Goal: Task Accomplishment & Management: Complete application form

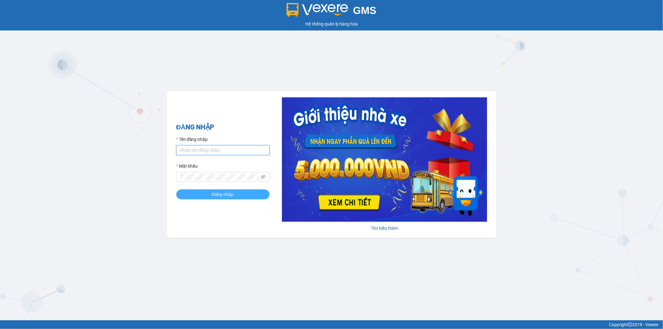
type input "ngoc.taithang"
click at [252, 197] on button "Đăng nhập" at bounding box center [222, 194] width 93 height 10
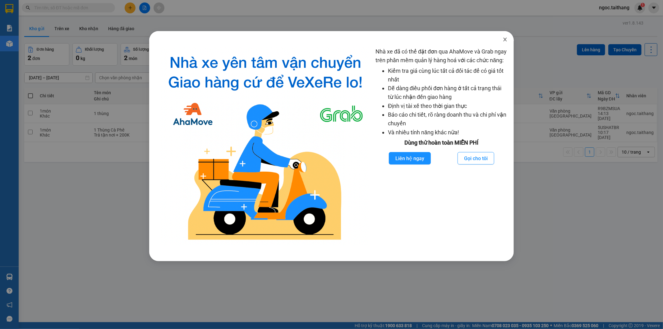
click at [508, 39] on span "Close" at bounding box center [504, 39] width 17 height 17
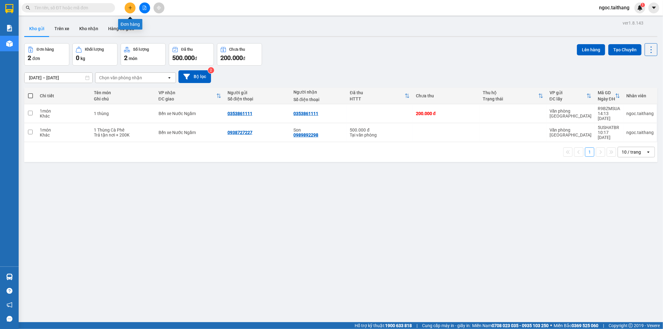
click at [128, 9] on icon "plus" at bounding box center [130, 8] width 4 height 4
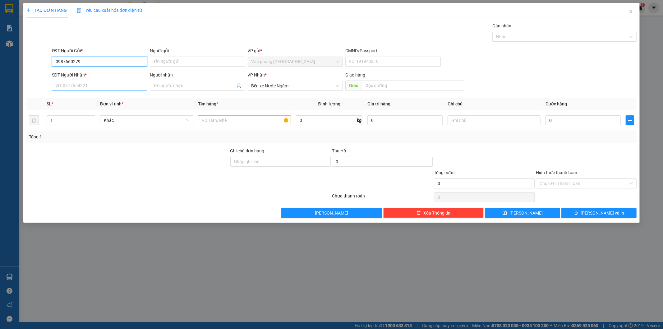
type input "0987660279"
click at [107, 86] on input "SĐT Người Nhận *" at bounding box center [99, 86] width 95 height 10
type input "0912574790"
click at [230, 121] on input "text" at bounding box center [244, 120] width 93 height 10
type input "1 Xốp nhỏ"
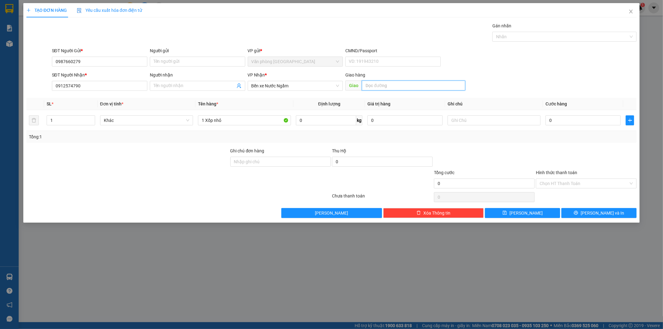
click at [402, 83] on input "text" at bounding box center [413, 85] width 103 height 10
type input "Vinh"
click at [566, 119] on input "0" at bounding box center [582, 120] width 75 height 10
type input "1"
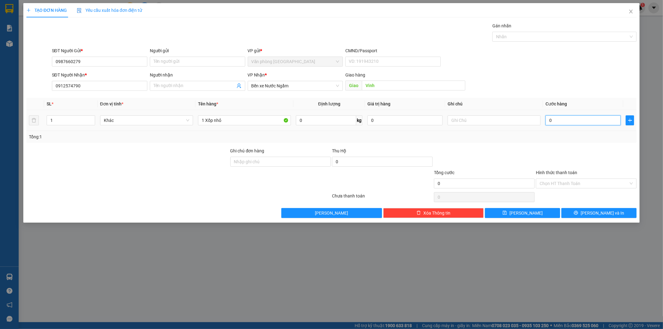
type input "1"
type input "10"
type input "100"
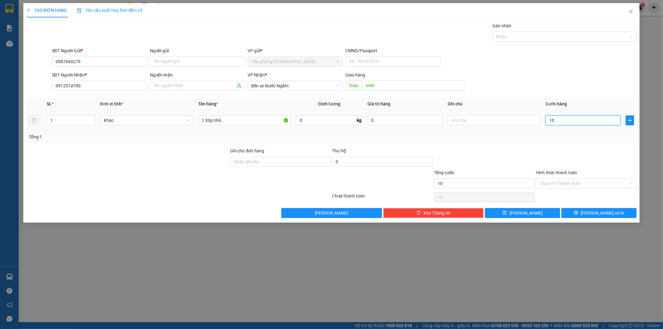
type input "100"
type input "100.000"
click at [579, 183] on input "Hình thức thanh toán" at bounding box center [584, 183] width 89 height 9
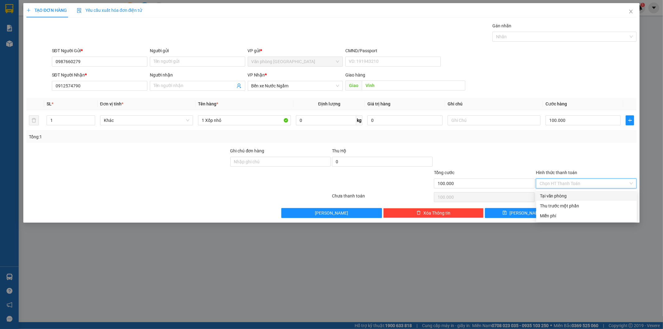
click at [564, 193] on div "Tại văn phòng" at bounding box center [586, 195] width 93 height 7
type input "0"
click at [599, 210] on span "[PERSON_NAME] và In" at bounding box center [603, 212] width 44 height 7
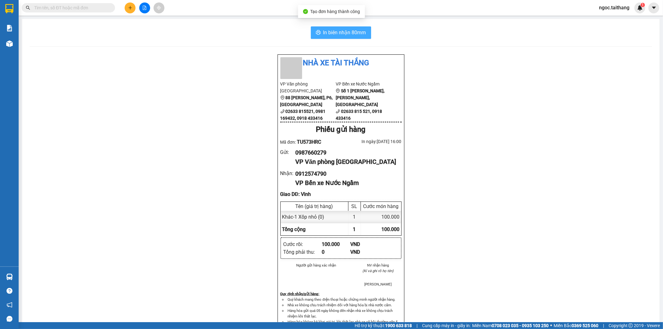
click at [348, 30] on span "In biên nhận 80mm" at bounding box center [344, 33] width 43 height 8
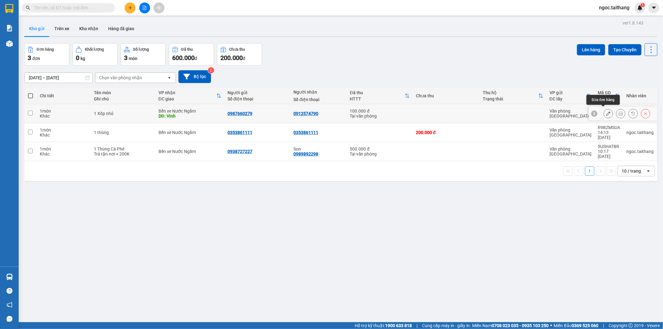
click at [605, 112] on button at bounding box center [608, 113] width 9 height 11
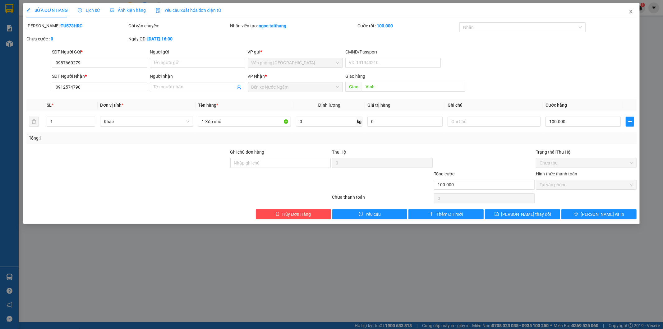
click at [630, 14] on span "Close" at bounding box center [630, 11] width 17 height 17
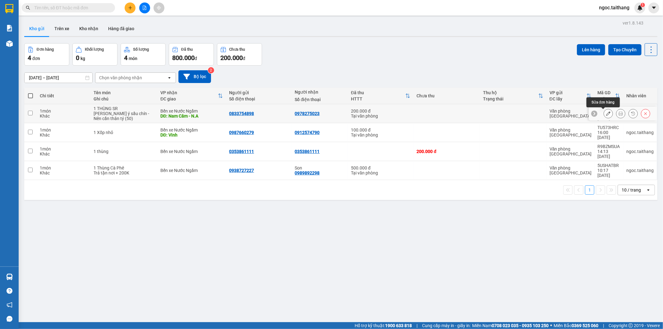
click at [606, 112] on icon at bounding box center [608, 113] width 4 height 4
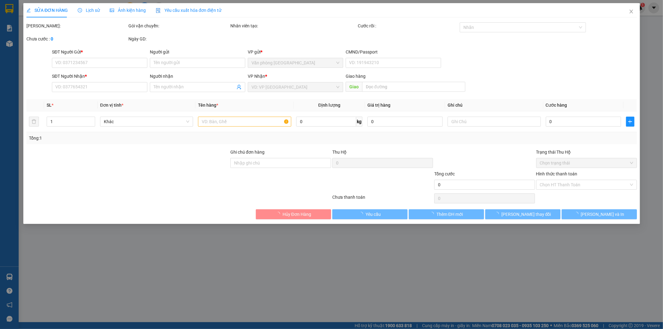
type input "0833754898"
type input "0978275023"
type input "Nam Câm - N.A"
type input "200.000"
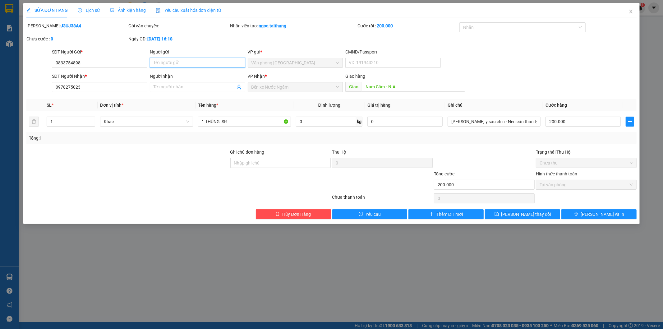
click at [183, 62] on input "Người gửi" at bounding box center [197, 63] width 95 height 10
type input "X"
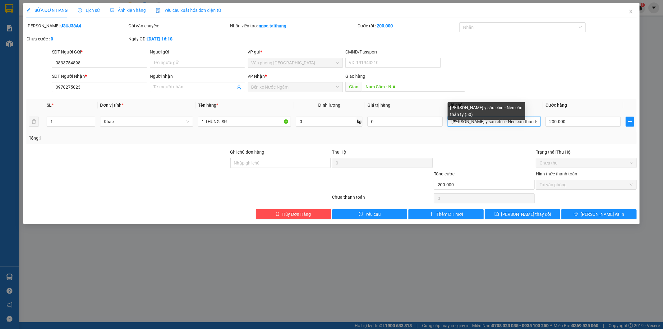
click at [524, 118] on input "[PERSON_NAME] ý sầu chín - Nên cẩn thân tý (50)" at bounding box center [494, 122] width 93 height 10
drag, startPoint x: 514, startPoint y: 122, endPoint x: 437, endPoint y: 117, distance: 77.2
click at [437, 117] on tr "1 Khác 1 THÙNG SR 0 kg 0 Lưu ý sầu chín - Nên cẩn thân tý (50) - Xe Bít chở 2…" at bounding box center [331, 121] width 610 height 21
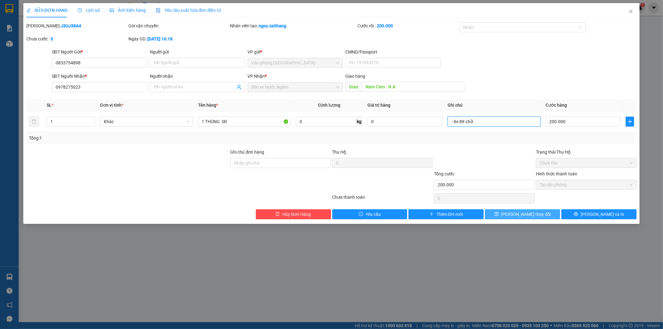
type input "- Xe Bít chở"
click at [542, 213] on button "Lưu thay đổi" at bounding box center [522, 214] width 75 height 10
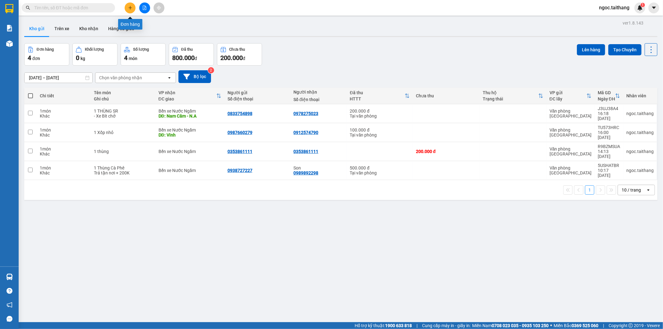
click at [131, 2] on button at bounding box center [130, 7] width 11 height 11
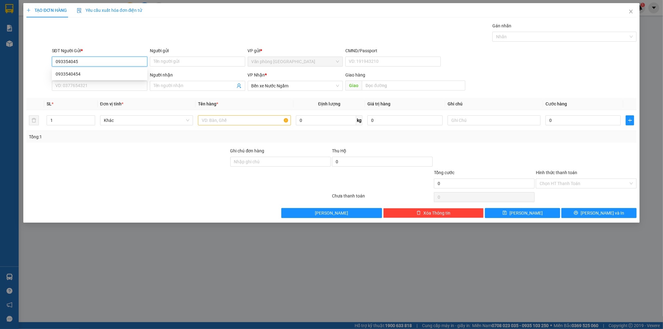
type input "0933540454"
click at [67, 70] on div "0933540454" at bounding box center [99, 74] width 95 height 10
type input "150.000"
type input "0933540454"
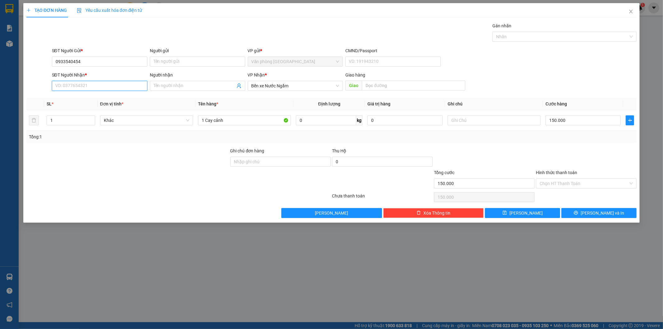
click at [75, 89] on input "SĐT Người Nhận *" at bounding box center [99, 86] width 95 height 10
click at [72, 99] on div "0988555913" at bounding box center [100, 98] width 88 height 7
type input "0988555913"
drag, startPoint x: 231, startPoint y: 121, endPoint x: 206, endPoint y: 122, distance: 24.6
click at [206, 122] on input "1 Cay cảnh" at bounding box center [244, 120] width 93 height 10
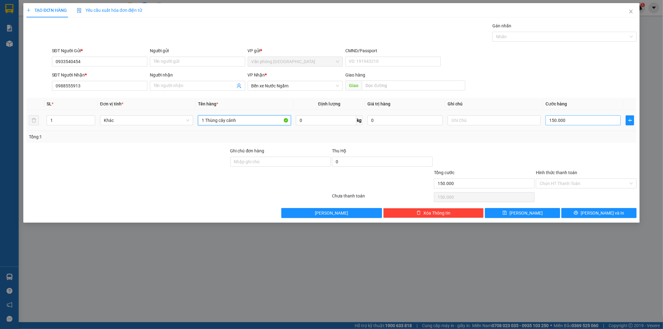
type input "1 Thùng cây cảnh"
click at [568, 121] on input "150.000" at bounding box center [582, 120] width 75 height 10
type input "4"
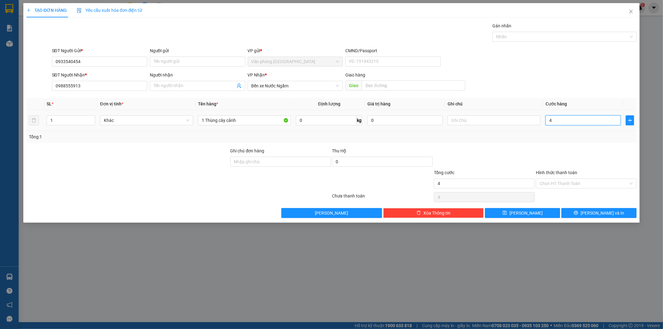
type input "40"
type input "400"
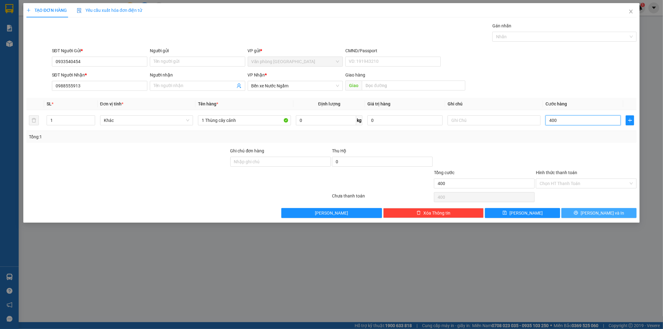
type input "400"
type input "400.000"
click at [579, 216] on button "[PERSON_NAME] và In" at bounding box center [598, 213] width 75 height 10
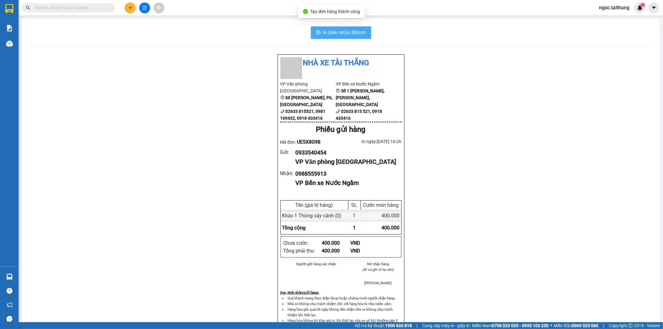
click at [323, 33] on span "In biên nhận 80mm" at bounding box center [344, 33] width 43 height 8
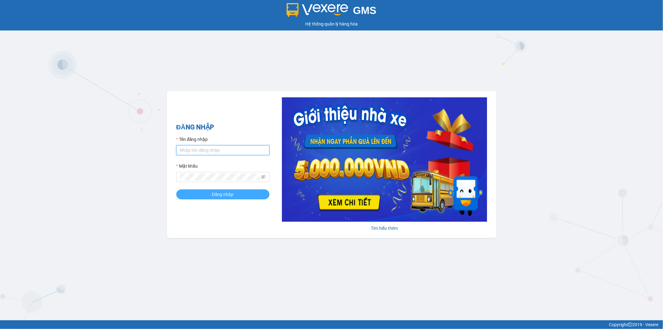
type input "ngoc.taithang"
click at [214, 196] on span "Đăng nhập" at bounding box center [223, 194] width 22 height 7
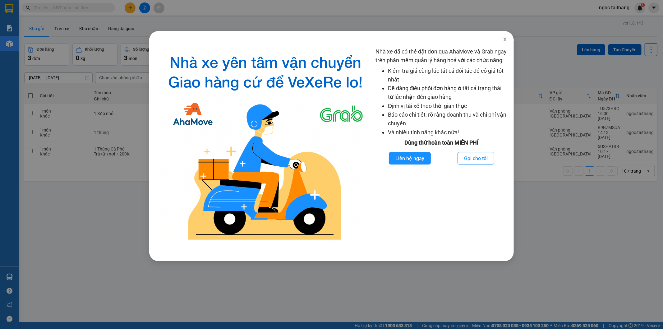
click at [508, 41] on span "Close" at bounding box center [504, 39] width 17 height 17
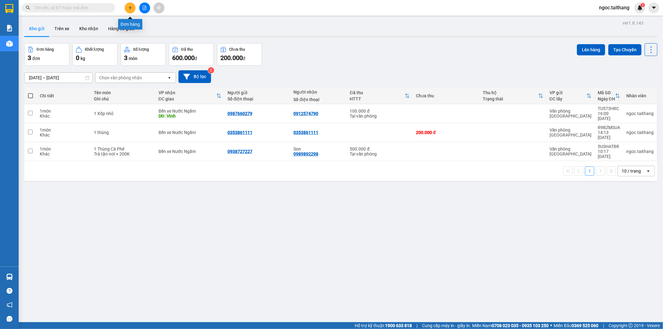
click at [131, 9] on icon "plus" at bounding box center [130, 8] width 4 height 4
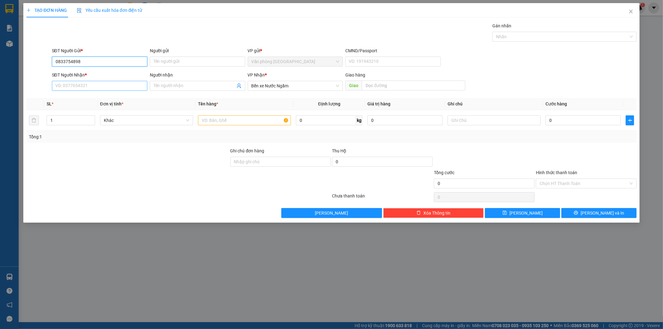
type input "0833754898"
click at [79, 82] on input "SĐT Người Nhận *" at bounding box center [99, 86] width 95 height 10
click at [73, 95] on div "0978275023" at bounding box center [100, 98] width 88 height 7
type input "0978275023"
type input "Nam Câm - N.A"
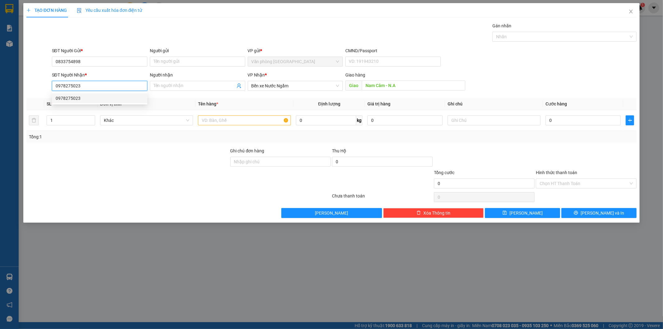
type input "200.000"
type input "0978275023"
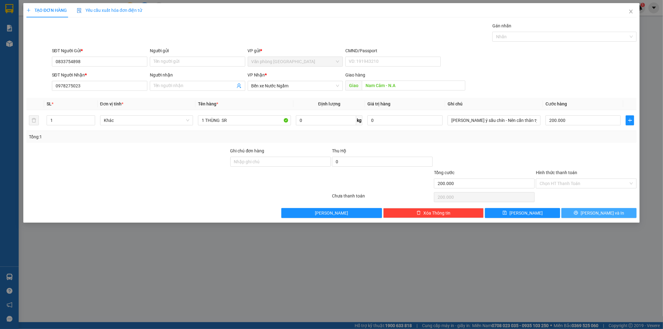
click at [581, 215] on button "[PERSON_NAME] và In" at bounding box center [598, 213] width 75 height 10
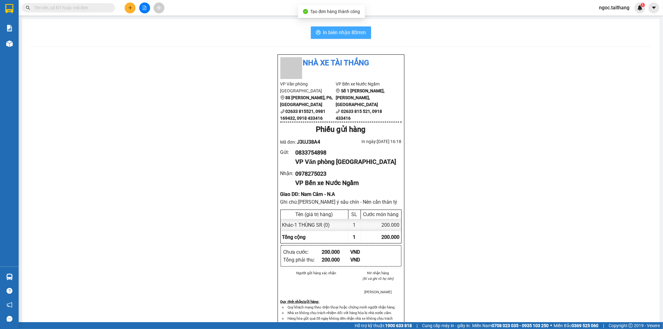
click at [359, 33] on span "In biên nhận 80mm" at bounding box center [344, 33] width 43 height 8
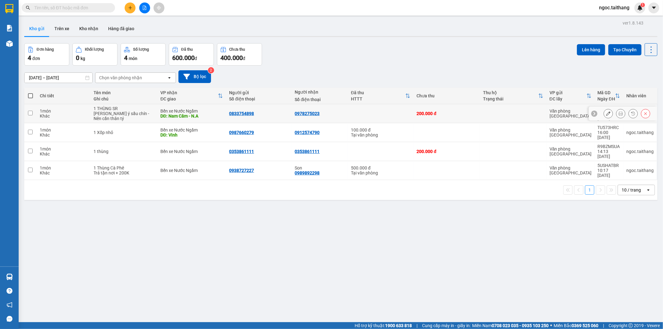
click at [606, 113] on icon at bounding box center [608, 113] width 4 height 4
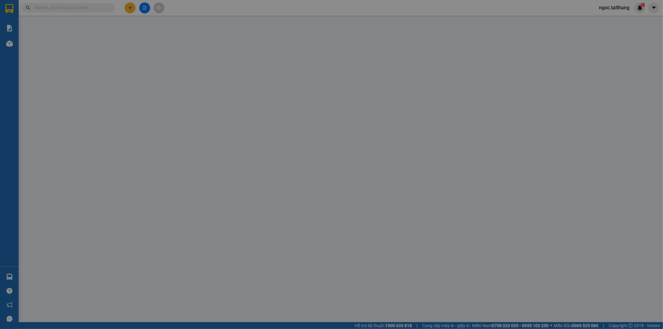
type input "0833754898"
type input "0978275023"
type input "Nam Câm - N.A"
type input "200.000"
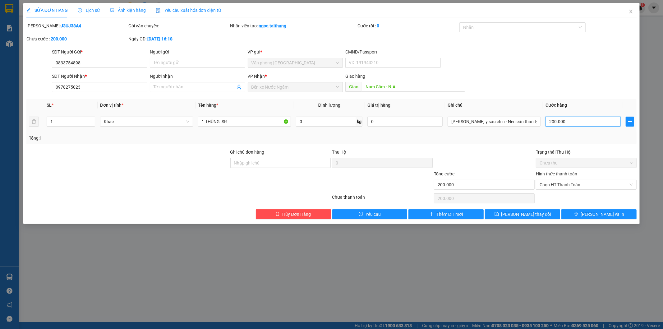
click at [591, 119] on input "200.000" at bounding box center [582, 122] width 75 height 10
type input "1"
type input "15"
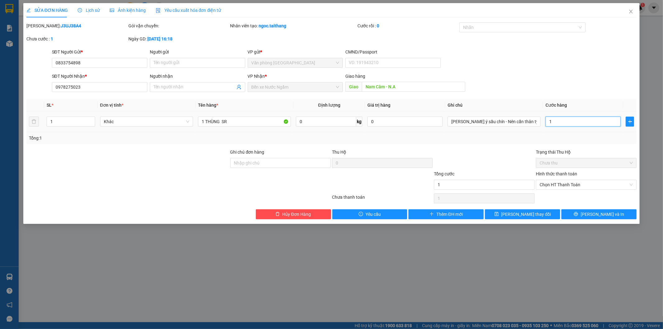
type input "15"
type input "150"
click at [592, 180] on div "Chọn HT Thanh Toán" at bounding box center [586, 185] width 101 height 10
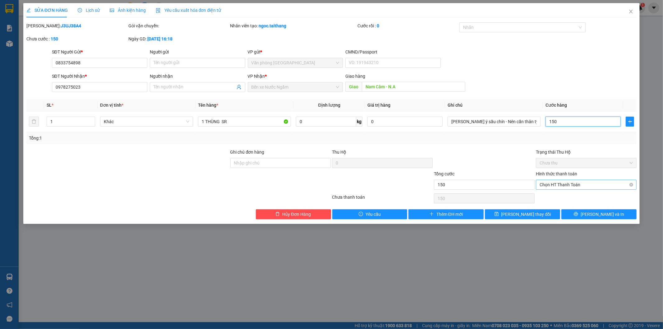
type input "150"
type input "150.000"
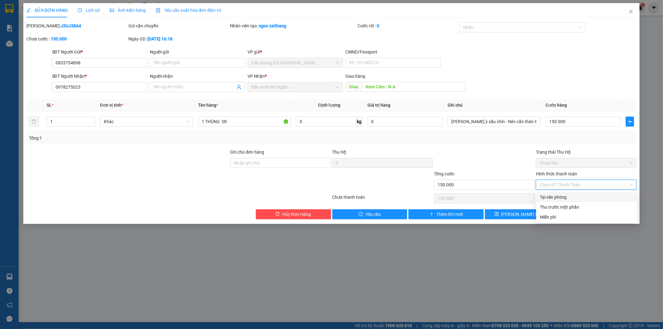
click at [565, 199] on div "Tại văn phòng" at bounding box center [586, 197] width 93 height 7
type input "0"
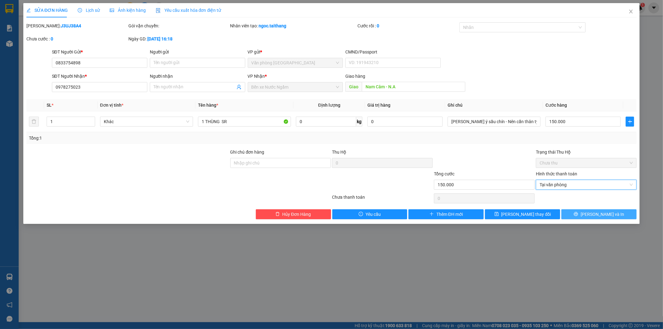
click at [580, 218] on button "[PERSON_NAME] và In" at bounding box center [598, 214] width 75 height 10
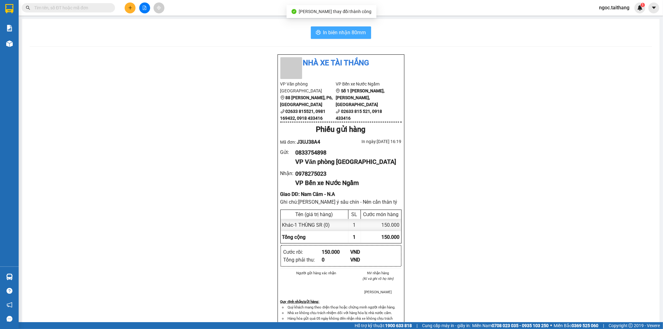
click at [349, 33] on span "In biên nhận 80mm" at bounding box center [344, 33] width 43 height 8
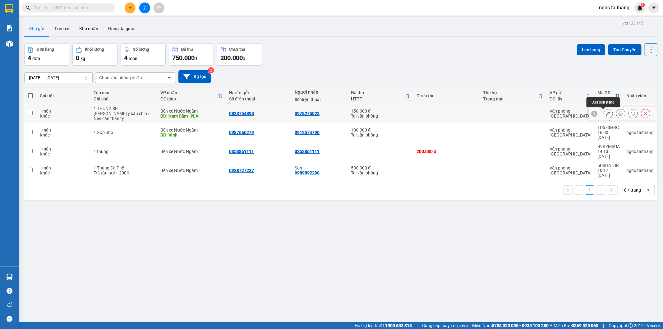
click at [604, 113] on button at bounding box center [608, 113] width 9 height 11
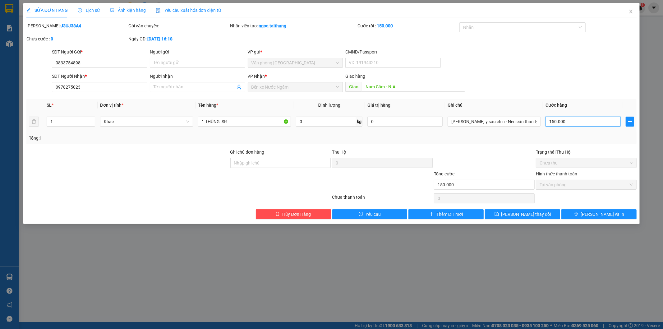
click at [574, 124] on input "150.000" at bounding box center [582, 122] width 75 height 10
type input "2"
type input "20"
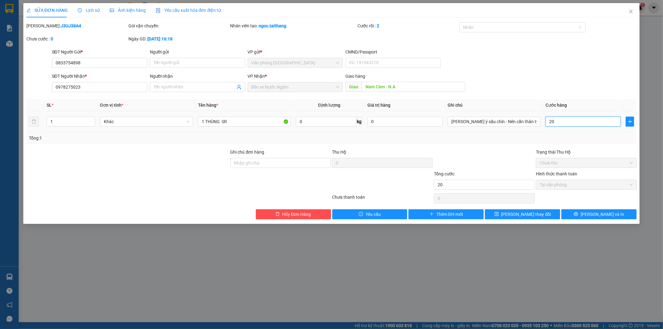
type input "200"
type input "2.000"
type input "20.000"
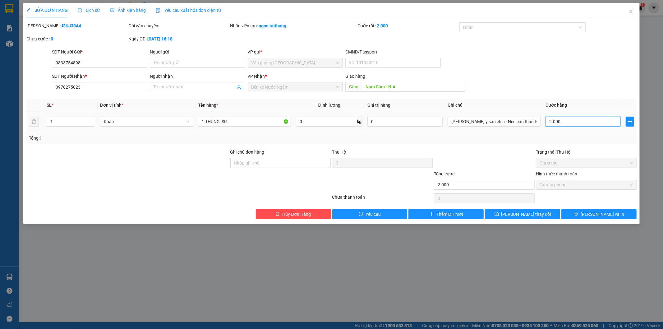
type input "20.000"
type input "200.000"
click at [585, 212] on button "[PERSON_NAME] và In" at bounding box center [598, 214] width 75 height 10
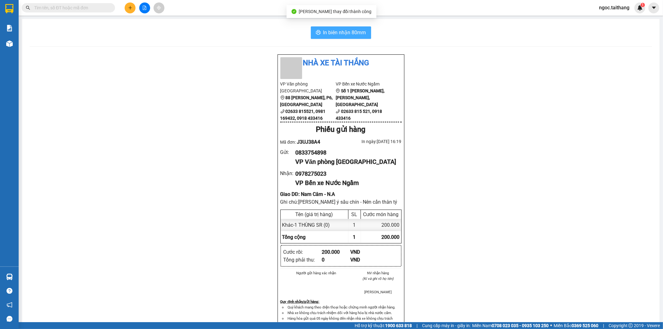
click at [356, 38] on button "In biên nhận 80mm" at bounding box center [341, 32] width 60 height 12
click at [356, 34] on span "In biên nhận 80mm" at bounding box center [344, 33] width 43 height 8
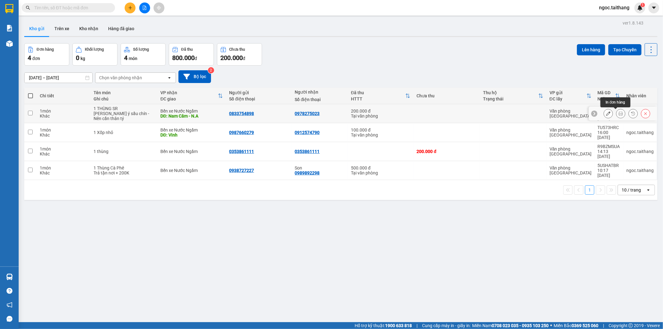
click at [606, 114] on icon at bounding box center [608, 113] width 4 height 4
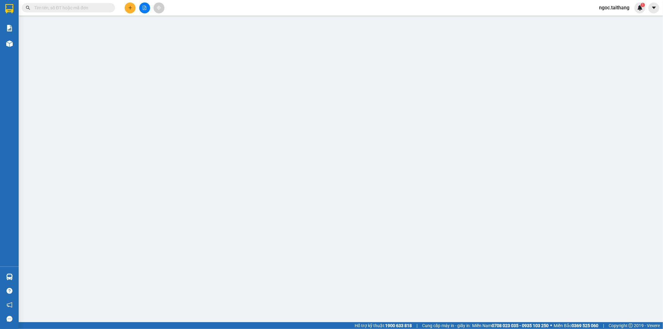
type input "0833754898"
type input "0978275023"
type input "Nam Câm - N.A"
type input "200.000"
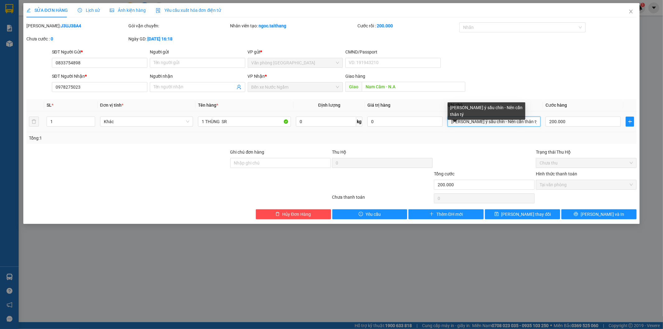
click at [525, 123] on input "Lưu ý sầu chín - Nên cẩn thân tý" at bounding box center [494, 122] width 93 height 10
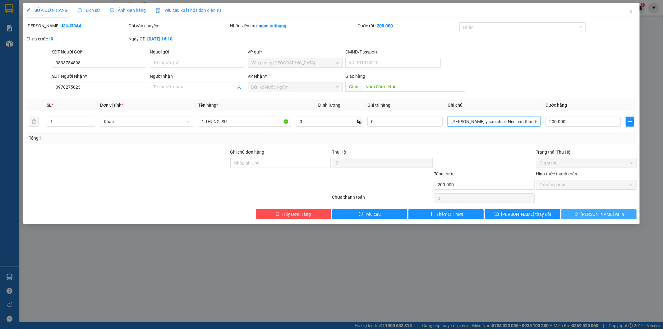
type input "Lưu ý sầu chín - Nên cẩn thân tý (50)"
click at [622, 218] on button "[PERSON_NAME] và In" at bounding box center [598, 214] width 75 height 10
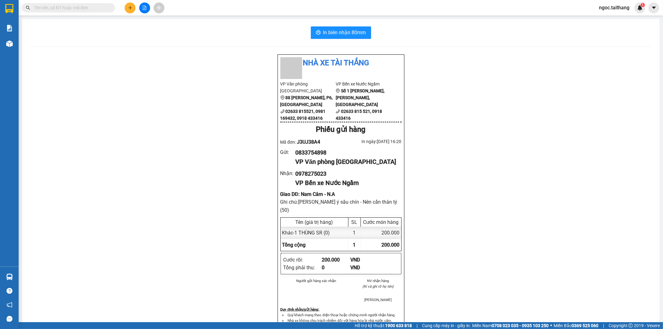
click at [130, 10] on icon "plus" at bounding box center [130, 8] width 4 height 4
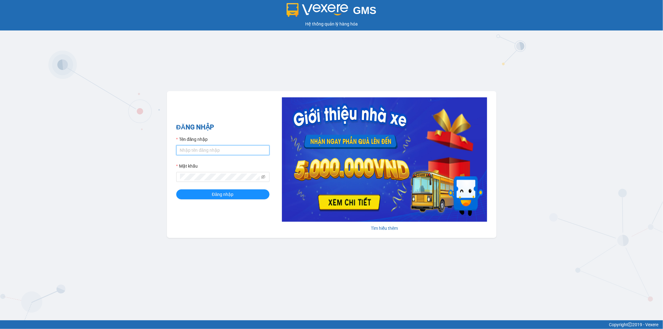
type input "ngoc.taithang"
click at [213, 200] on div "ĐĂNG NHẬP Tên đăng nhập ngoc.taithang Mật khẩu Đăng nhập" at bounding box center [222, 164] width 93 height 85
click at [214, 202] on div "ĐĂNG NHẬP Tên đăng nhập ngoc.taithang Mật khẩu Đăng nhập" at bounding box center [222, 164] width 93 height 85
click at [216, 196] on span "Đăng nhập" at bounding box center [223, 194] width 22 height 7
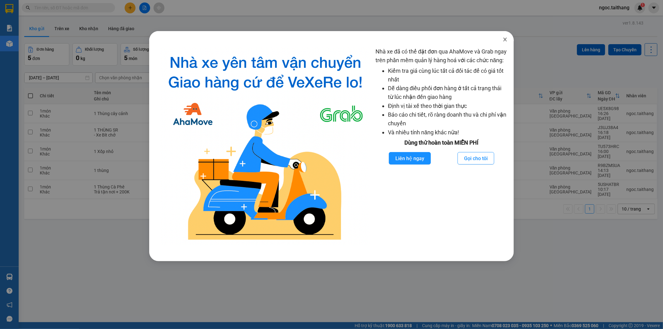
click at [506, 42] on icon "close" at bounding box center [505, 39] width 5 height 5
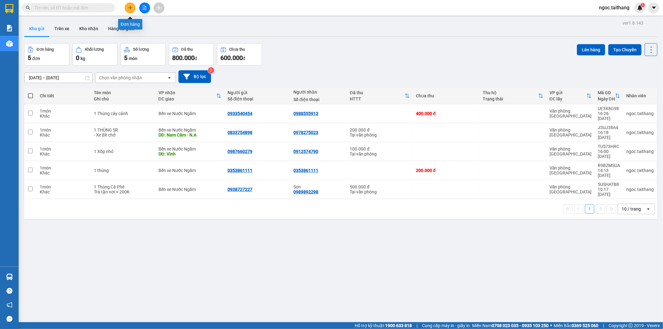
click at [126, 6] on button at bounding box center [130, 7] width 11 height 11
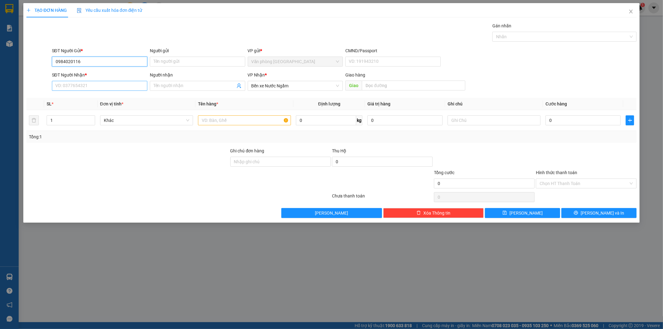
type input "0984020116"
click at [138, 89] on input "SĐT Người Nhận *" at bounding box center [99, 86] width 95 height 10
click at [400, 82] on input "text" at bounding box center [413, 85] width 103 height 10
type input "Ninh Bình"
click at [108, 82] on input "SĐT Người Nhận *" at bounding box center [99, 86] width 95 height 10
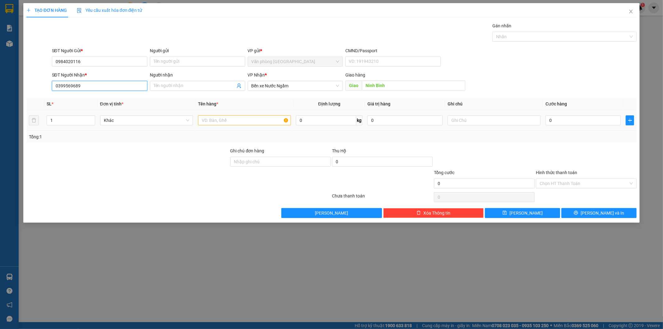
type input "0399569689"
click at [209, 116] on input "text" at bounding box center [244, 120] width 93 height 10
type input "1 Xốp"
click at [200, 83] on input "Người nhận" at bounding box center [195, 85] width 82 height 7
type input "Thủy"
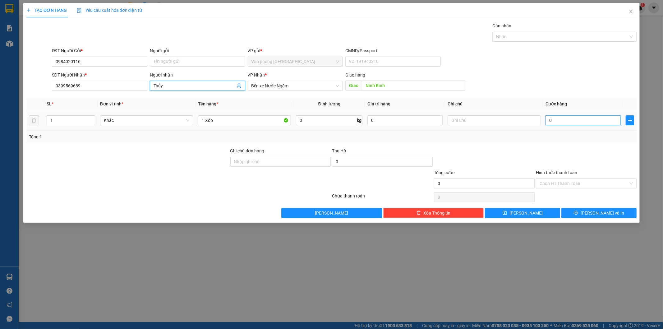
drag, startPoint x: 556, startPoint y: 122, endPoint x: 552, endPoint y: 120, distance: 5.2
click at [556, 122] on input "0" at bounding box center [582, 120] width 75 height 10
type input "1"
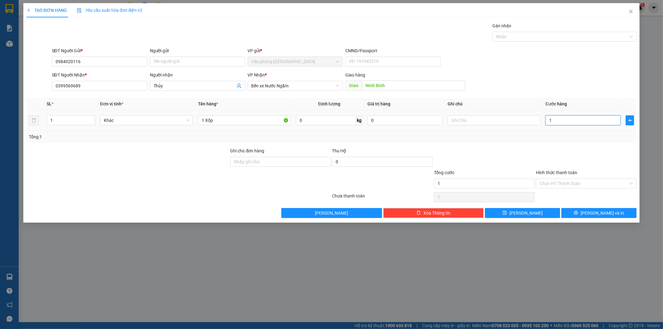
type input "10"
type input "100"
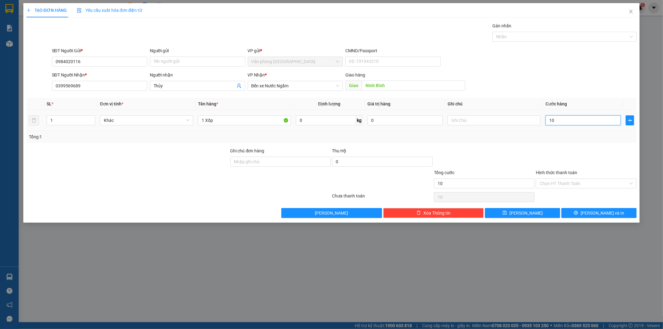
type input "100"
type input "100.000"
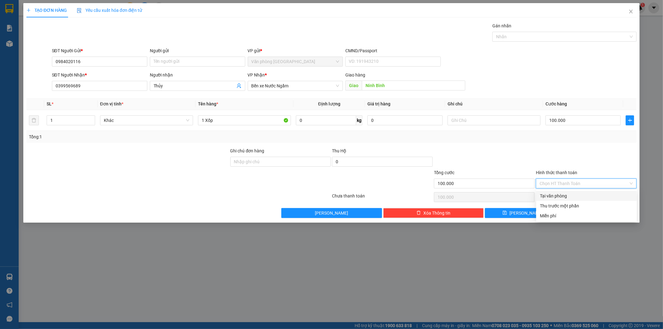
click at [588, 182] on input "Hình thức thanh toán" at bounding box center [584, 183] width 89 height 9
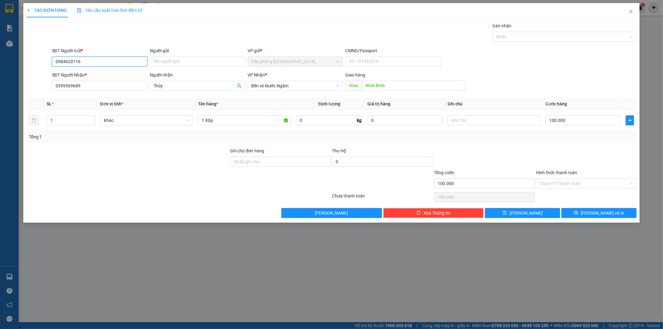
drag, startPoint x: 97, startPoint y: 61, endPoint x: 13, endPoint y: 66, distance: 83.8
click at [13, 66] on div "TẠO ĐƠN HÀNG Yêu cầu xuất hóa đơn điện tử Transit Pickup Surcharge Ids Transit …" at bounding box center [331, 164] width 663 height 329
click at [592, 122] on input "100.000" at bounding box center [582, 120] width 75 height 10
type input "1"
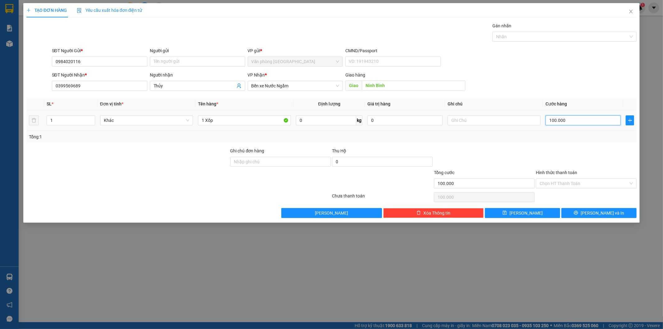
type input "1"
type input "15"
type input "150"
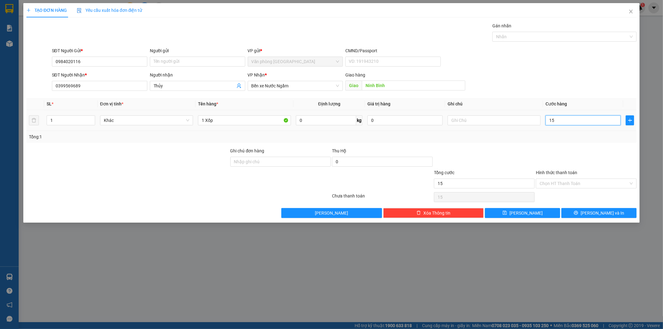
type input "150"
type input "1.500"
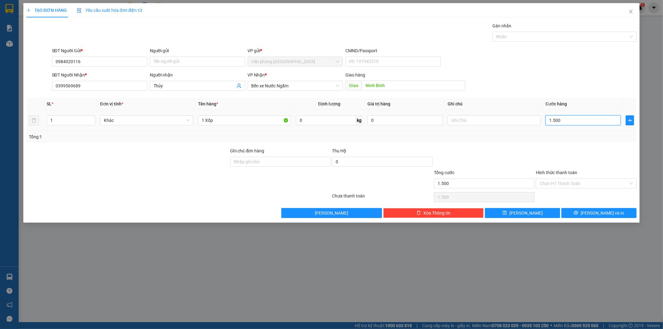
type input "15.000"
type input "150.000"
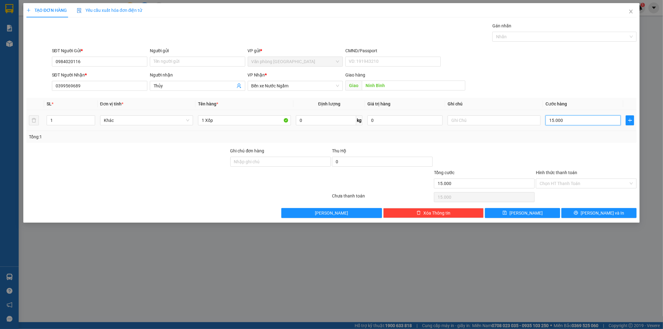
type input "150.000"
drag, startPoint x: 83, startPoint y: 63, endPoint x: 35, endPoint y: 62, distance: 47.9
click at [35, 62] on div "SĐT Người Gửi * 0984020116 0984020116 Người gửi Tên người gửi VP gửi * Văn phòn…" at bounding box center [332, 58] width 612 height 22
click at [605, 215] on span "[PERSON_NAME] và In" at bounding box center [603, 212] width 44 height 7
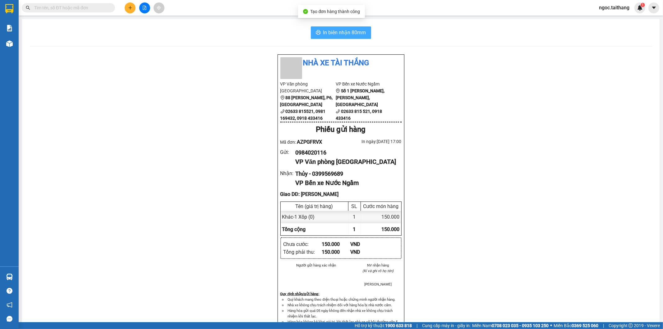
click at [334, 32] on span "In biên nhận 80mm" at bounding box center [344, 33] width 43 height 8
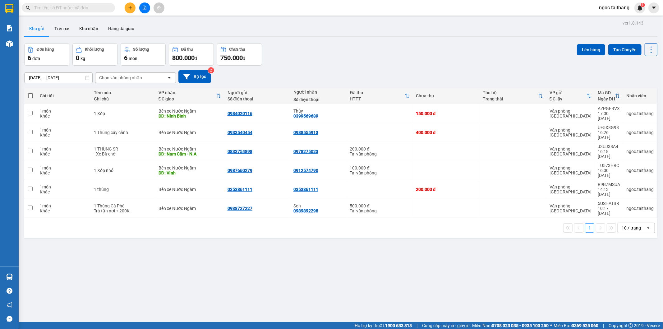
click at [128, 8] on icon "plus" at bounding box center [130, 8] width 4 height 4
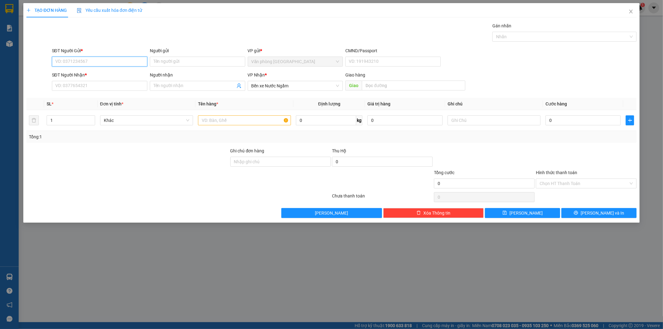
paste input "0984020116"
type input "0984020116"
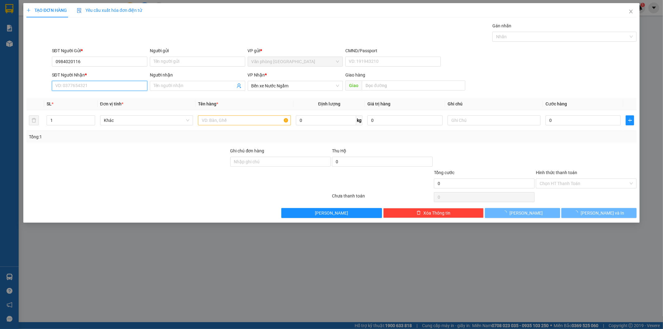
click at [86, 85] on input "SĐT Người Nhận *" at bounding box center [99, 86] width 95 height 10
type input "0384515556"
click at [266, 119] on input "text" at bounding box center [244, 120] width 93 height 10
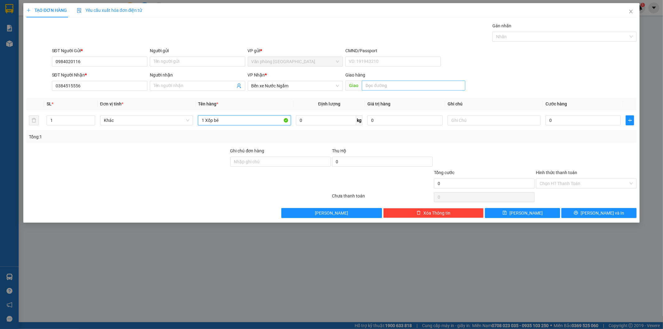
type input "1 Xốp bé"
click at [388, 86] on input "text" at bounding box center [413, 85] width 103 height 10
type input "Thanh Hóa"
click at [586, 121] on input "0" at bounding box center [582, 120] width 75 height 10
type input "1"
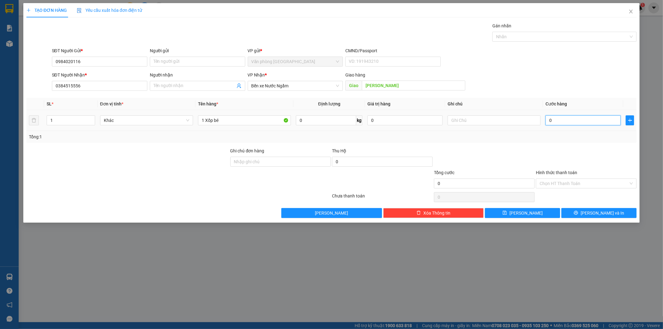
type input "1"
type input "10"
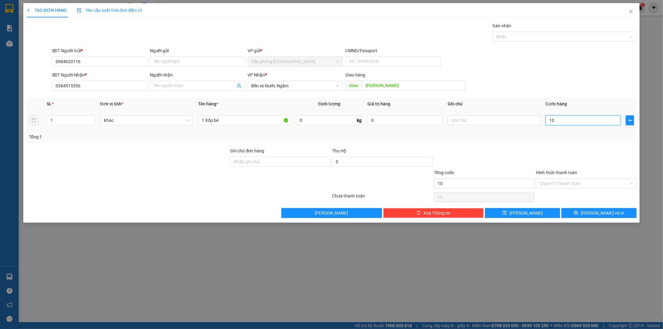
type input "100"
type input "100.000"
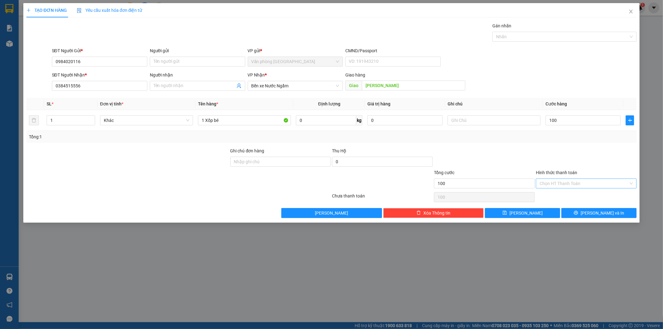
type input "100.000"
click at [596, 181] on input "Hình thức thanh toán" at bounding box center [584, 183] width 89 height 9
click at [591, 159] on div at bounding box center [586, 158] width 102 height 22
click at [589, 218] on button "[PERSON_NAME] và In" at bounding box center [598, 213] width 75 height 10
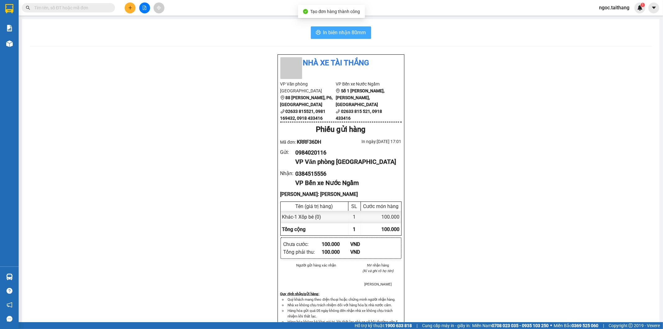
click at [329, 38] on button "In biên nhận 80mm" at bounding box center [341, 32] width 60 height 12
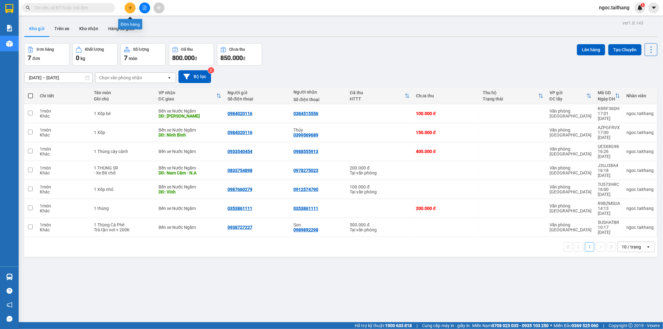
click at [132, 6] on icon "plus" at bounding box center [130, 8] width 4 height 4
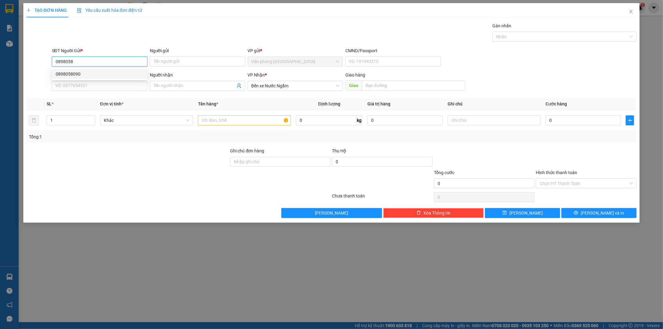
click at [70, 73] on div "0898058090" at bounding box center [100, 74] width 88 height 7
type input "0898058090"
type input "350.000"
type input "0898058090"
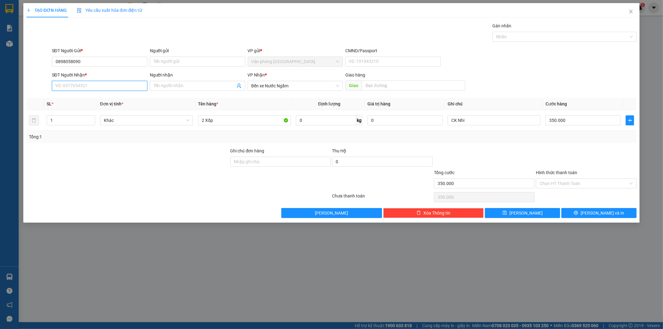
click at [80, 86] on input "SĐT Người Nhận *" at bounding box center [99, 86] width 95 height 10
click at [378, 84] on input "text" at bounding box center [413, 85] width 103 height 10
type input "n"
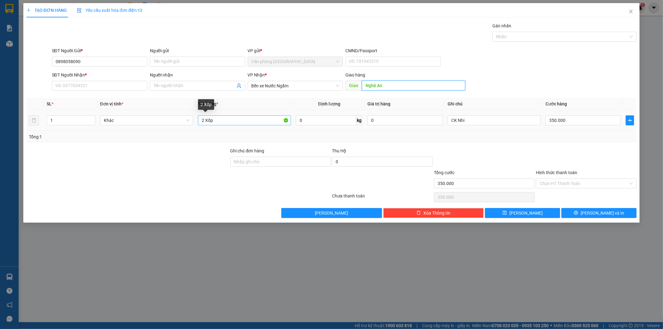
type input "Nghệ An"
drag, startPoint x: 239, startPoint y: 125, endPoint x: 187, endPoint y: 117, distance: 51.8
click at [187, 117] on tr "1 Khác 2 Xốp 0 kg 0 CK Nhi 350.000" at bounding box center [331, 120] width 610 height 21
type input "1 Thùng bơ"
click at [583, 121] on input "350.000" at bounding box center [582, 120] width 75 height 10
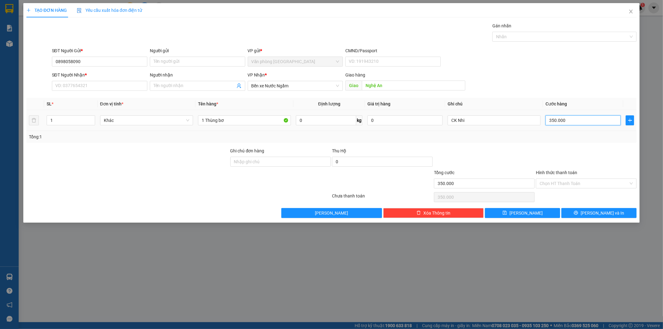
type input "1"
type input "15"
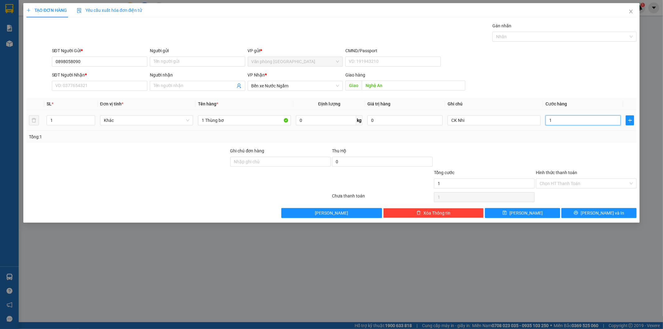
type input "15"
type input "150"
type input "150.000"
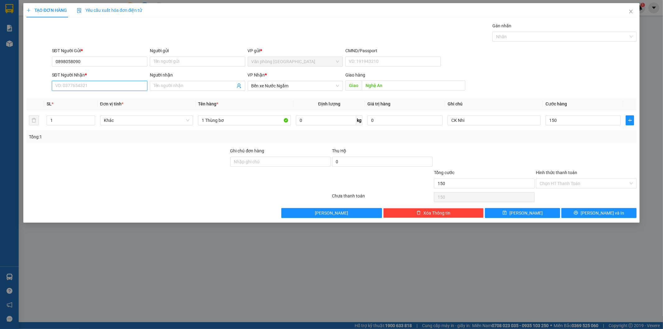
type input "150.000"
click at [85, 87] on input "SĐT Người Nhận *" at bounding box center [99, 86] width 95 height 10
type input "0976629807"
click at [586, 120] on input "150.000" at bounding box center [582, 120] width 75 height 10
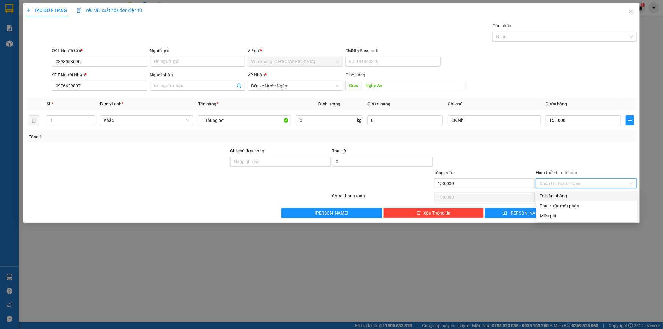
click at [574, 181] on input "Hình thức thanh toán" at bounding box center [584, 183] width 89 height 9
click at [560, 197] on div "Tại văn phòng" at bounding box center [586, 195] width 93 height 7
type input "0"
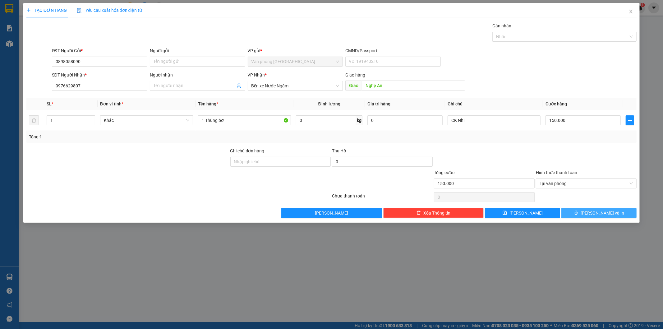
click at [569, 213] on button "[PERSON_NAME] và In" at bounding box center [598, 213] width 75 height 10
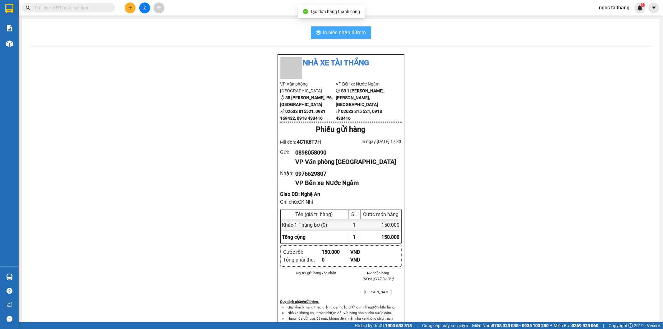
click at [336, 30] on span "In biên nhận 80mm" at bounding box center [344, 33] width 43 height 8
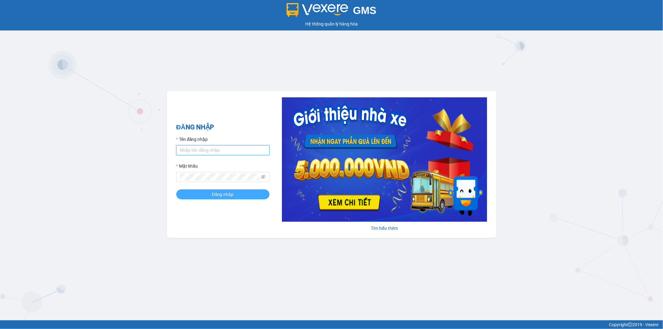
type input "ngoc.taithang"
click at [226, 196] on span "Đăng nhập" at bounding box center [223, 194] width 22 height 7
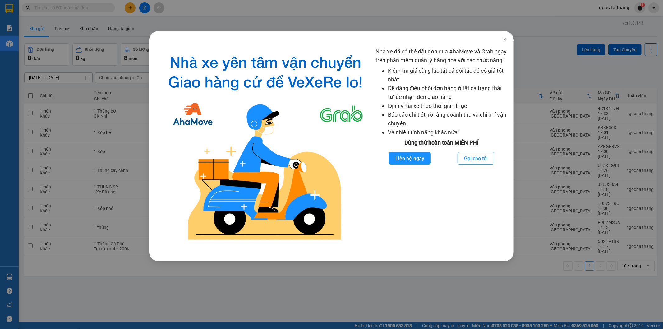
click at [505, 39] on icon "close" at bounding box center [505, 39] width 5 height 5
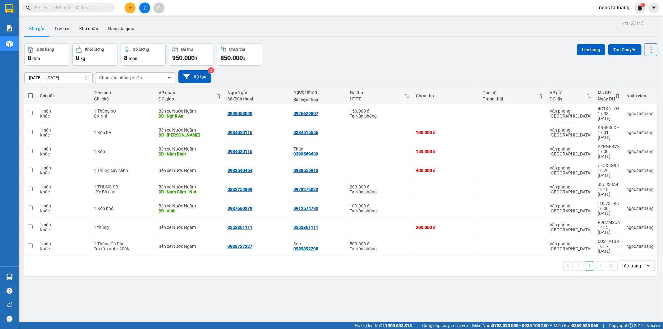
click at [129, 10] on button at bounding box center [130, 7] width 11 height 11
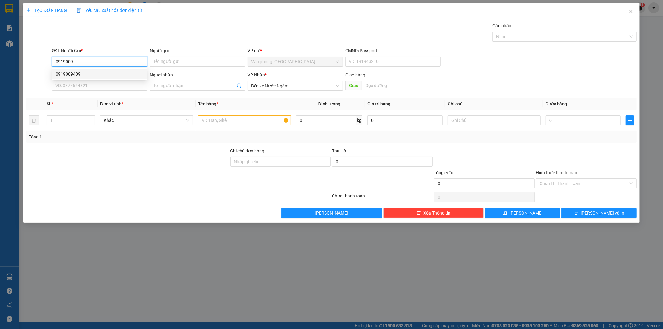
click at [69, 76] on div "0919009409" at bounding box center [100, 74] width 88 height 7
type input "0919009409"
type input "200.000"
type input "0919009409"
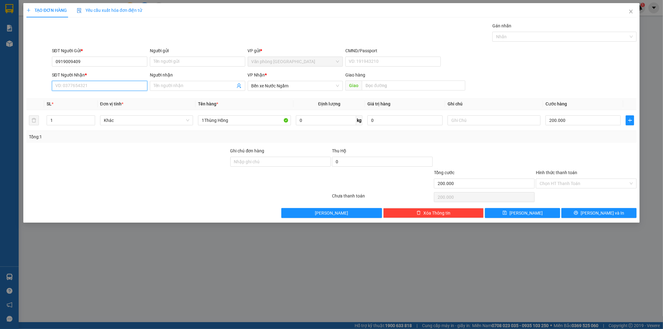
click at [68, 84] on input "SĐT Người Nhận *" at bounding box center [99, 86] width 95 height 10
click at [76, 95] on div "0388379072" at bounding box center [100, 98] width 88 height 7
type input "0388379072"
type input "Thanh Hóa - [GEOGRAPHIC_DATA]"
type input "0388379072"
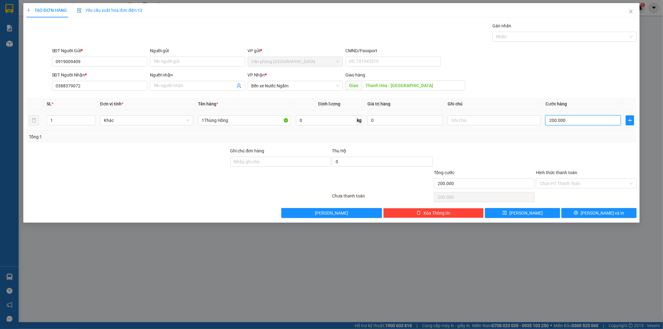
type input "0"
click at [244, 117] on input "1Thùng Hồng" at bounding box center [244, 120] width 93 height 10
click at [577, 120] on input "0" at bounding box center [582, 120] width 75 height 10
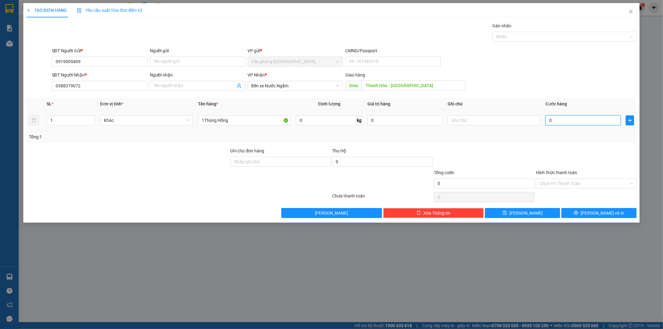
type input "2"
type input "20"
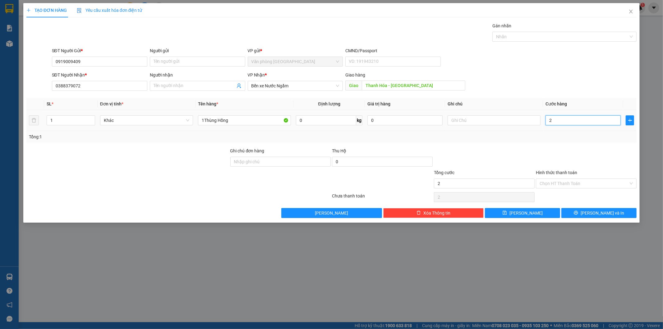
type input "20"
type input "200"
type input "200.000"
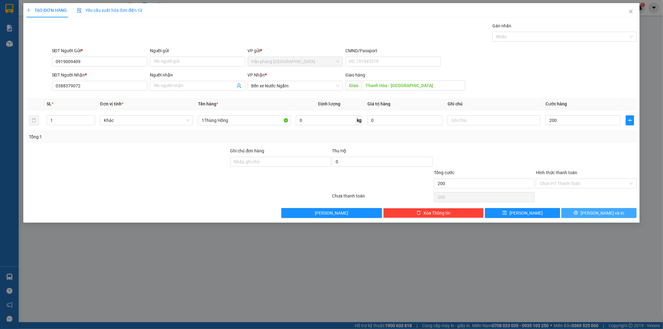
type input "200.000"
click at [608, 209] on span "[PERSON_NAME] và In" at bounding box center [603, 212] width 44 height 7
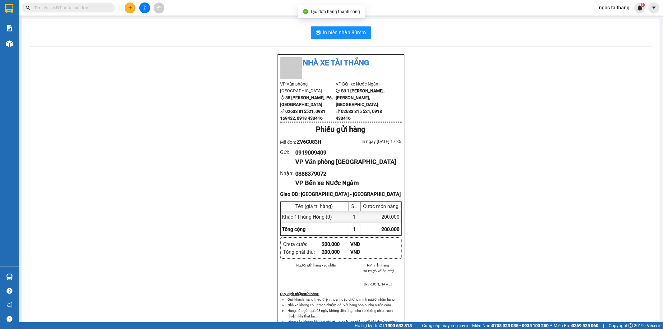
click at [339, 64] on li "Nhà xe Tài Thắng" at bounding box center [340, 63] width 121 height 12
click at [343, 30] on span "In biên nhận 80mm" at bounding box center [344, 33] width 43 height 8
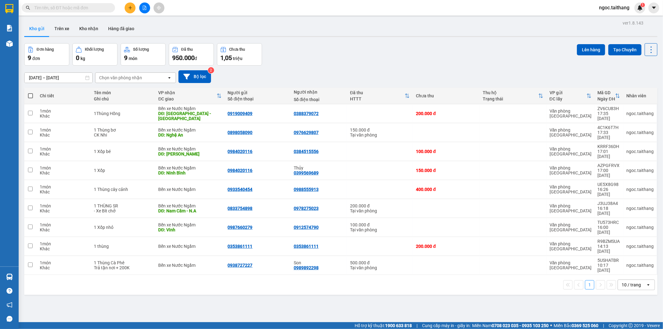
click at [413, 59] on div "Đơn hàng 9 đơn Khối lượng 0 kg Số lượng 9 món Đã thu 950.000 đ Chưa thu 1,05 tr…" at bounding box center [340, 54] width 633 height 22
